Goal: Task Accomplishment & Management: Use online tool/utility

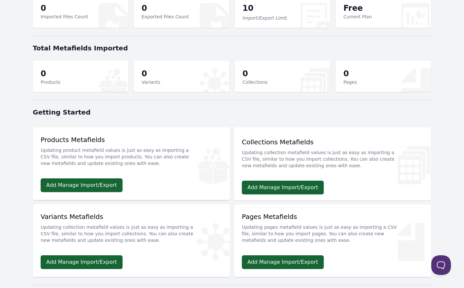
scroll to position [33, 0]
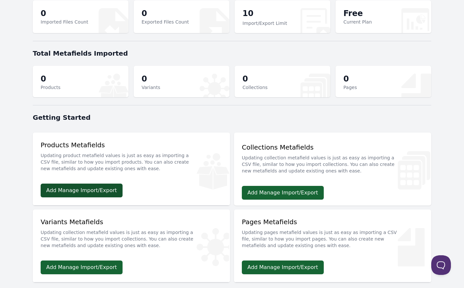
click at [96, 193] on link "Add Manage Import/Export" at bounding box center [82, 191] width 82 height 14
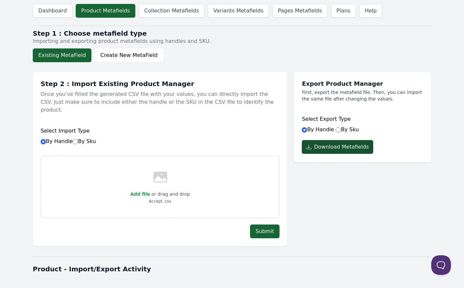
click at [345, 149] on button "Download Metafields" at bounding box center [337, 147] width 71 height 14
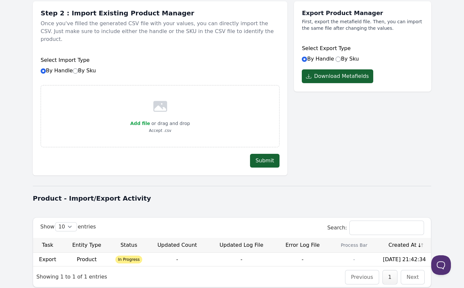
scroll to position [79, 0]
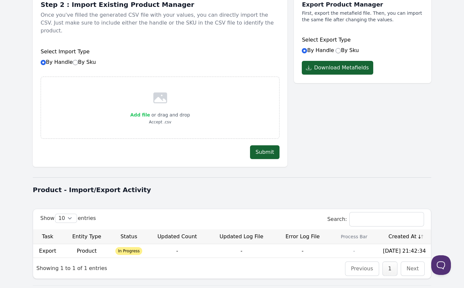
click at [144, 112] on span "Add file" at bounding box center [140, 114] width 20 height 5
click at [150, 111] on input "Add file" at bounding box center [150, 111] width 0 height 0
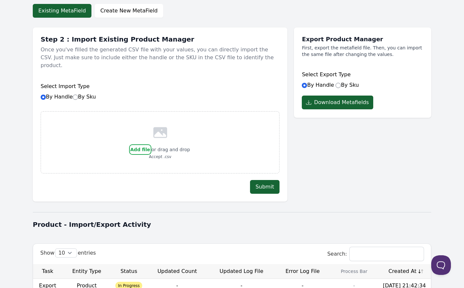
scroll to position [95, 0]
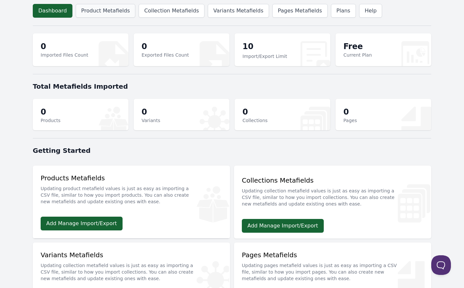
click at [115, 15] on link "Product Metafields" at bounding box center [106, 11] width 60 height 14
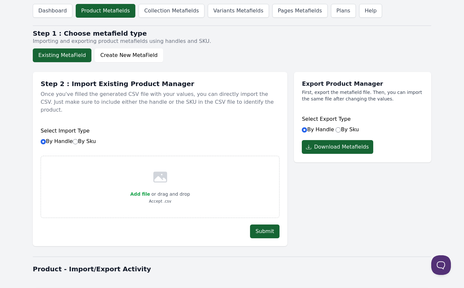
click at [363, 3] on header "Dashboard Product Metafields Collection Metafields Variants Metafields Pages Me…" at bounding box center [232, 11] width 399 height 22
click at [359, 5] on link "Help" at bounding box center [370, 11] width 23 height 14
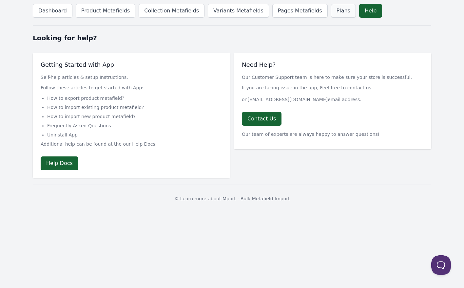
click at [331, 13] on link "Plans" at bounding box center [343, 11] width 25 height 14
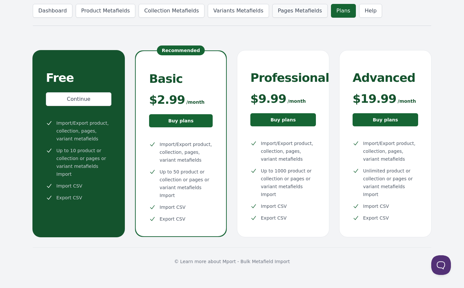
click at [289, 10] on link "Pages Metafields" at bounding box center [299, 11] width 55 height 14
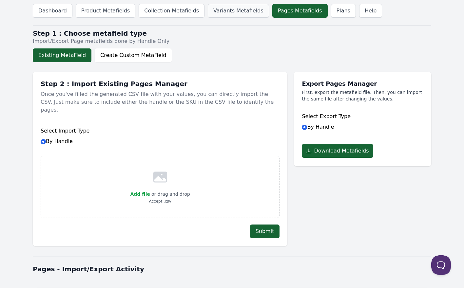
click at [236, 13] on link "Variants Metafields" at bounding box center [238, 11] width 61 height 14
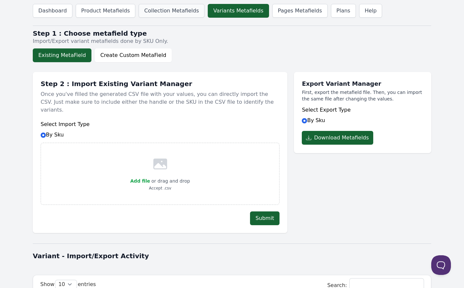
click at [168, 5] on link "Collection Metafields" at bounding box center [172, 11] width 66 height 14
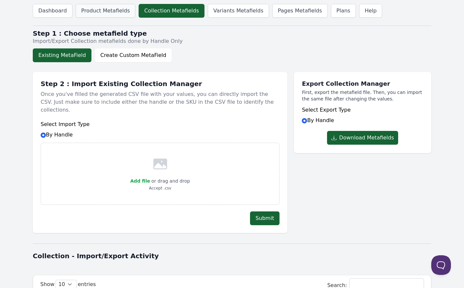
click at [117, 5] on link "Product Metafields" at bounding box center [106, 11] width 60 height 14
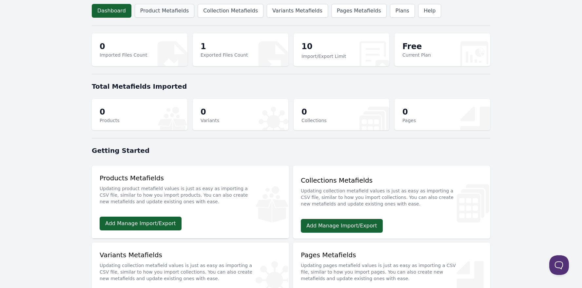
click at [153, 13] on link "Product Metafields" at bounding box center [165, 11] width 60 height 14
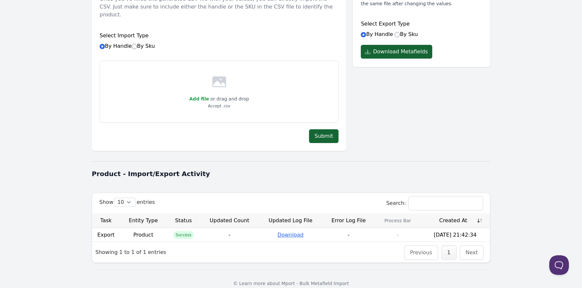
click at [293, 232] on link "Download" at bounding box center [291, 235] width 26 height 6
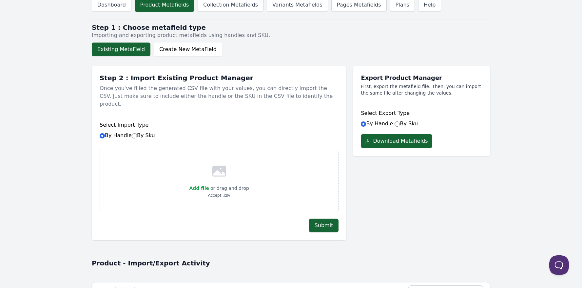
scroll to position [95, 0]
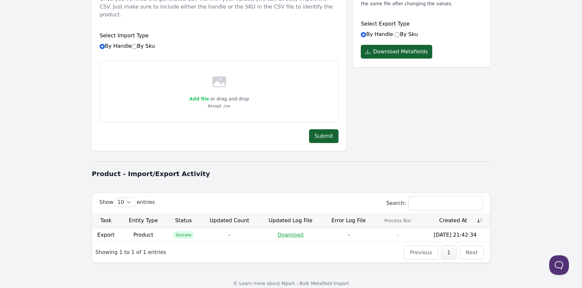
click at [206, 96] on span "Add file" at bounding box center [199, 98] width 20 height 5
click at [209, 95] on input "Add file" at bounding box center [209, 95] width 0 height 0
type input "C:\fakepath\Meta Field Uploader.csv"
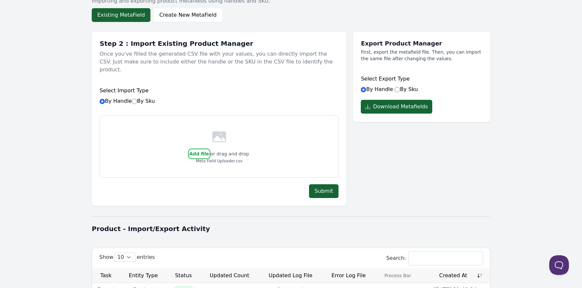
scroll to position [35, 0]
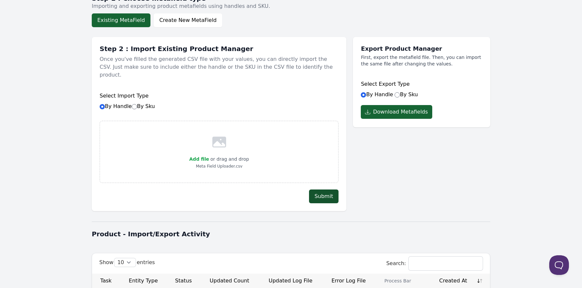
click at [319, 190] on button "Submit" at bounding box center [324, 197] width 30 height 14
